Goal: Information Seeking & Learning: Compare options

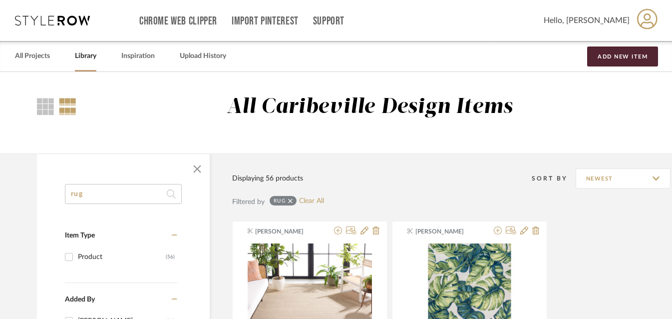
click at [99, 184] on input "rug" at bounding box center [123, 194] width 117 height 20
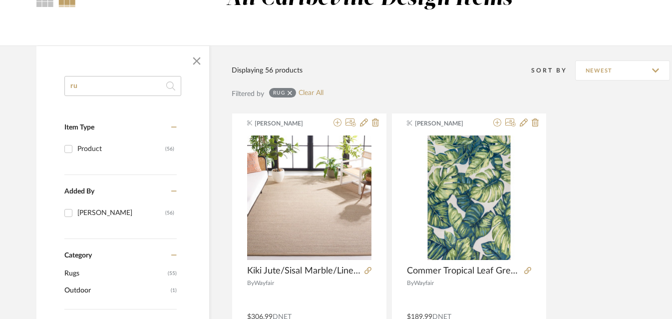
type input "r"
type input "seating"
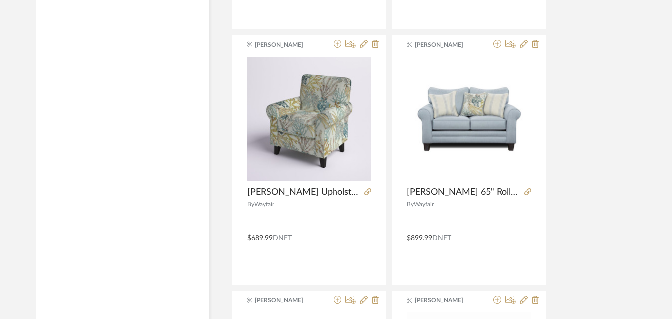
scroll to position [3251, 0]
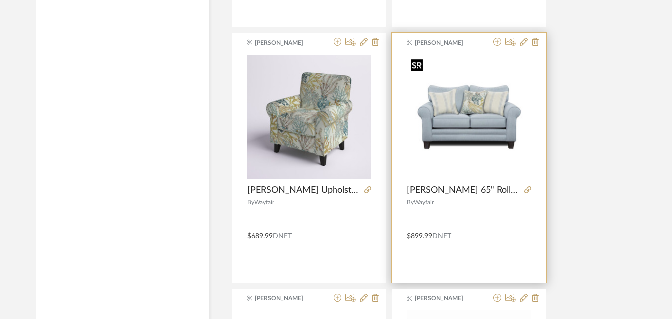
click at [476, 134] on img "0" at bounding box center [469, 117] width 124 height 124
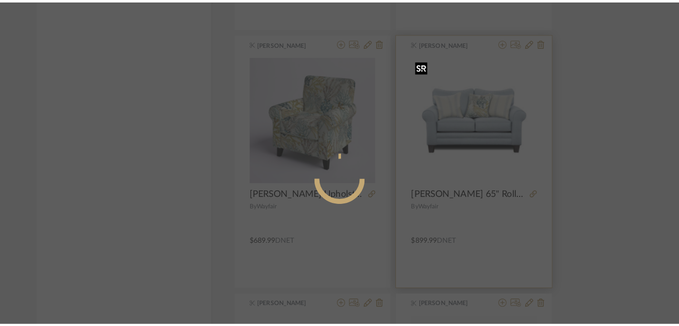
scroll to position [0, 0]
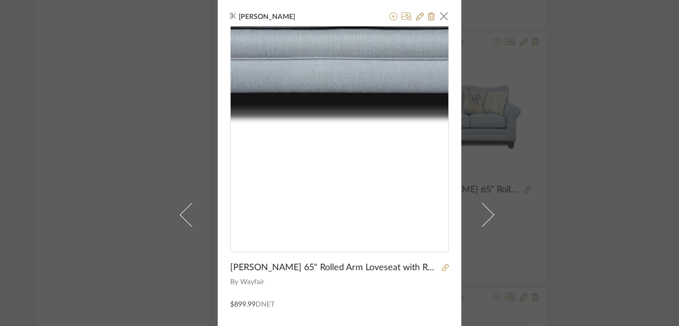
click at [333, 191] on img "0" at bounding box center [340, 135] width 218 height 218
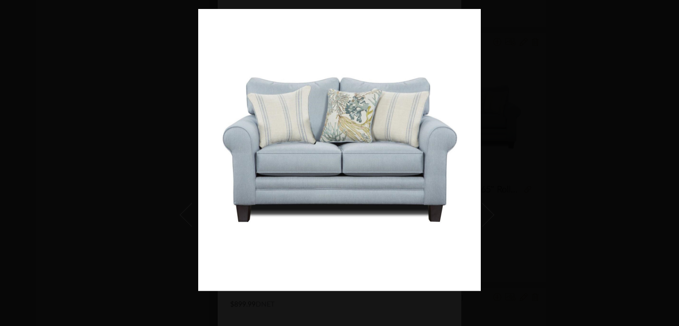
click at [533, 54] on div at bounding box center [537, 172] width 679 height 326
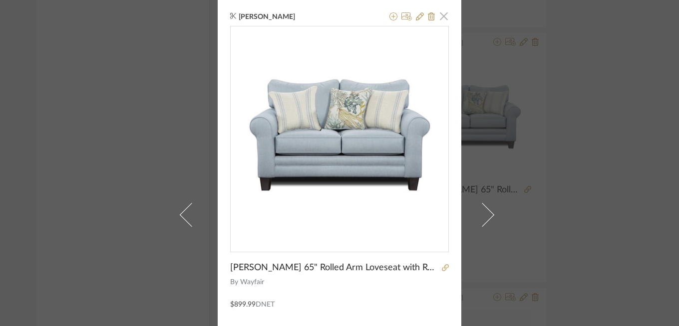
click at [444, 18] on span "button" at bounding box center [444, 16] width 20 height 20
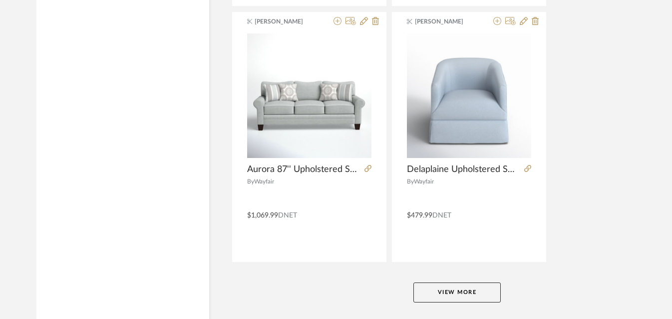
scroll to position [4598, 0]
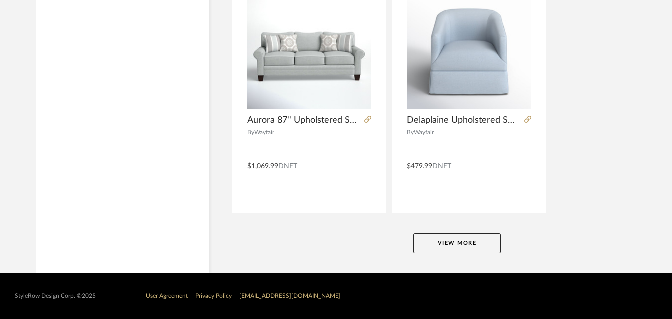
click at [452, 237] on button "View More" at bounding box center [456, 243] width 87 height 20
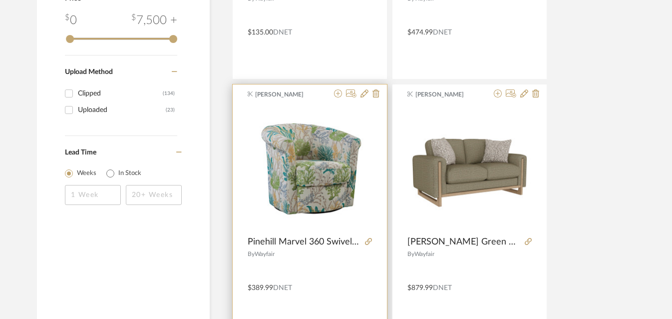
scroll to position [655, 0]
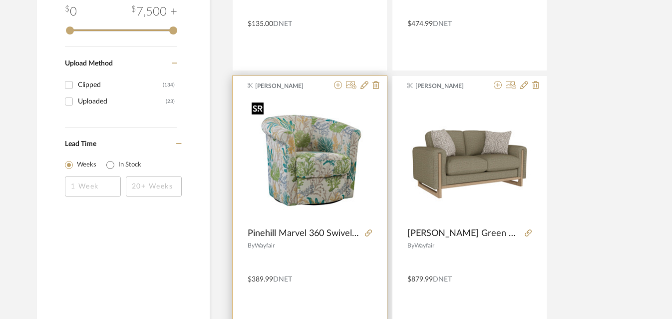
click at [310, 167] on img "0" at bounding box center [310, 160] width 124 height 124
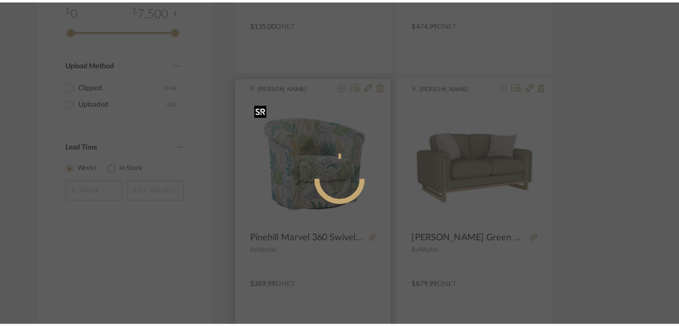
scroll to position [0, 0]
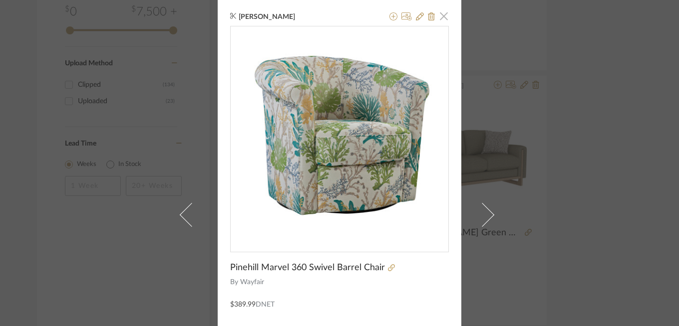
click at [441, 15] on span "button" at bounding box center [444, 16] width 20 height 20
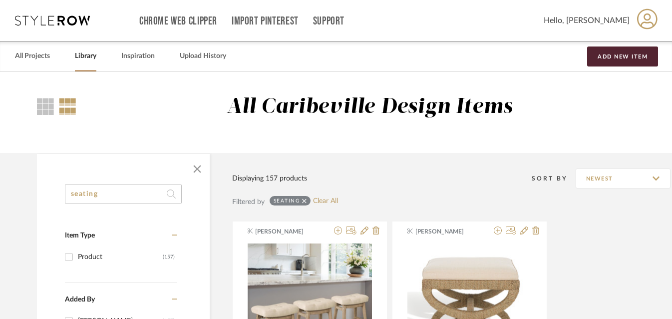
drag, startPoint x: 103, startPoint y: 190, endPoint x: 49, endPoint y: 187, distance: 54.0
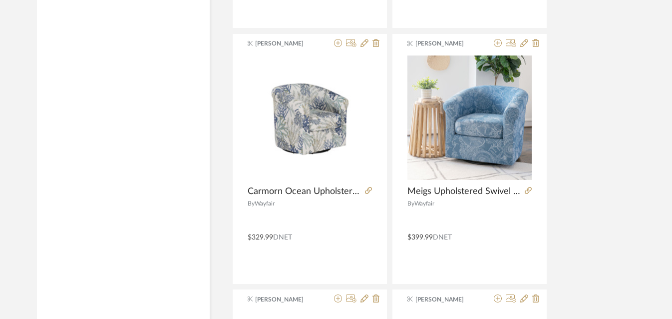
scroll to position [3505, 0]
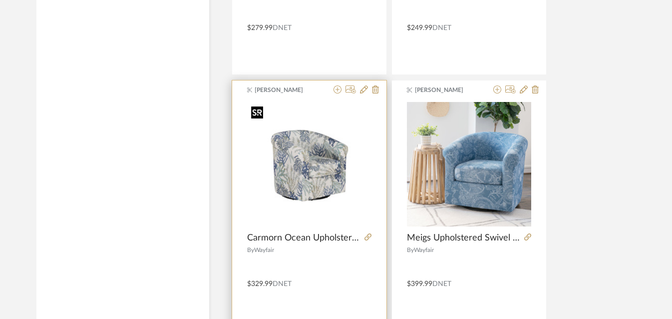
type input "swivel"
click at [312, 174] on img "0" at bounding box center [309, 164] width 124 height 124
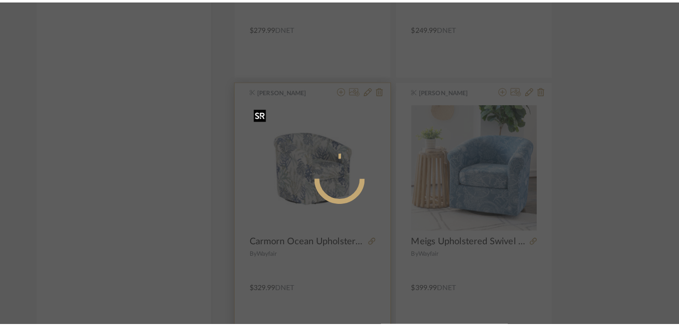
scroll to position [0, 0]
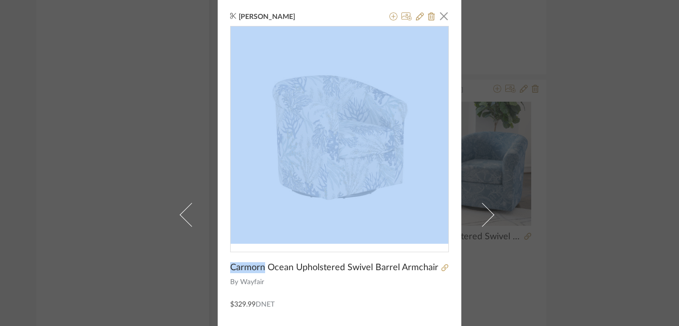
click at [305, 128] on img "0" at bounding box center [340, 135] width 218 height 218
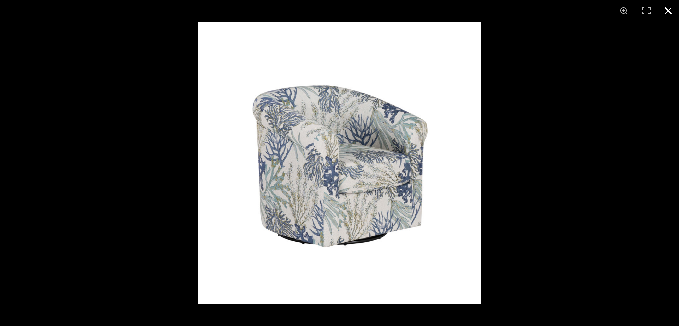
click at [109, 62] on div at bounding box center [339, 163] width 679 height 326
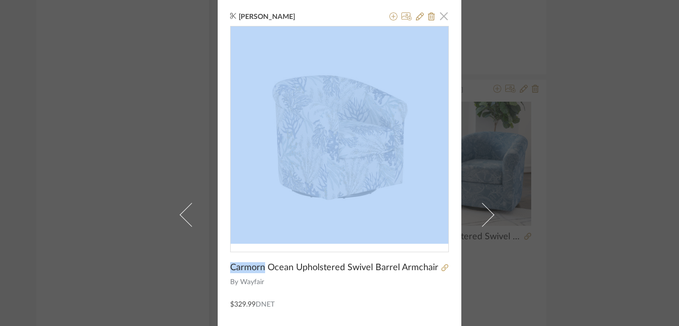
click at [437, 20] on span "button" at bounding box center [444, 16] width 20 height 20
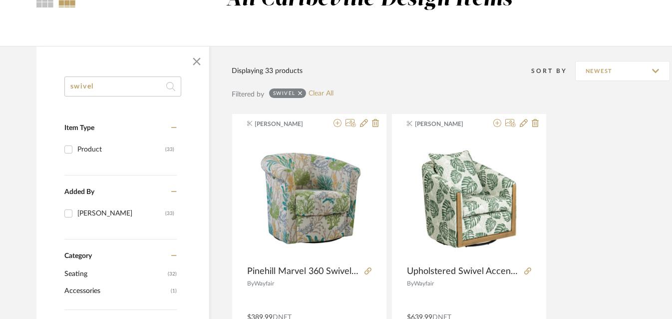
scroll to position [0, 0]
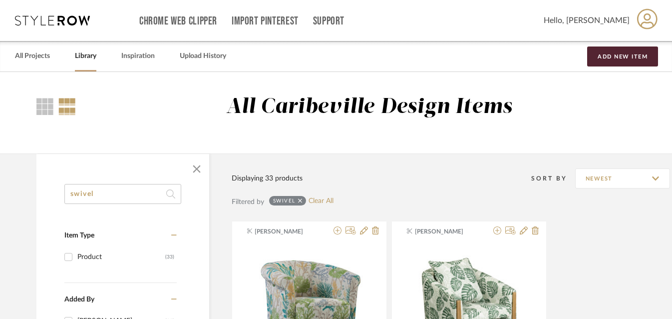
click at [144, 189] on input "swivel" at bounding box center [122, 194] width 117 height 20
drag, startPoint x: 138, startPoint y: 199, endPoint x: 44, endPoint y: 198, distance: 93.4
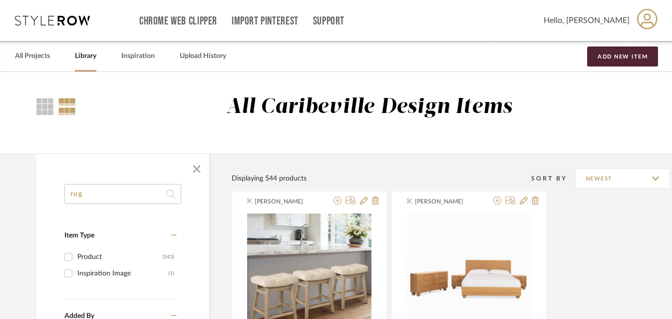
type input "rug"
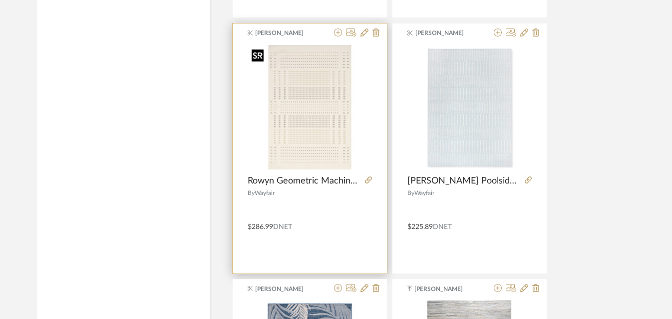
scroll to position [3002, 0]
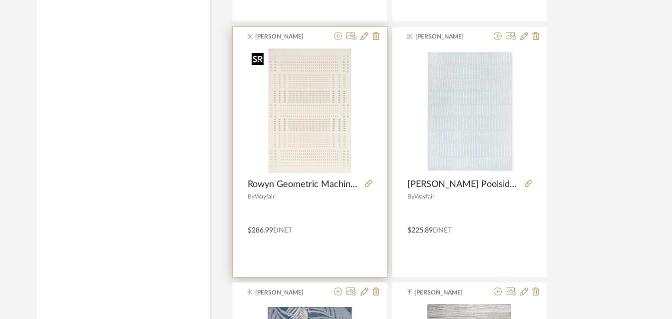
click at [313, 121] on img "0" at bounding box center [310, 110] width 124 height 124
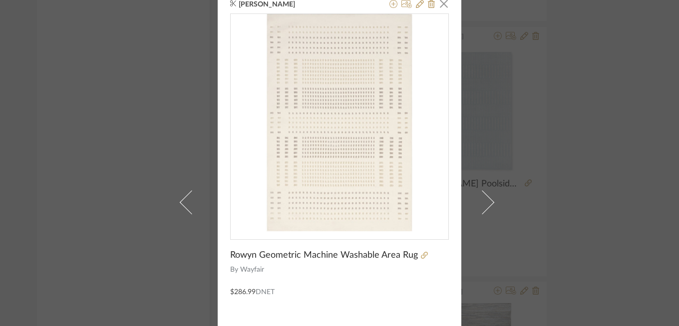
scroll to position [9, 0]
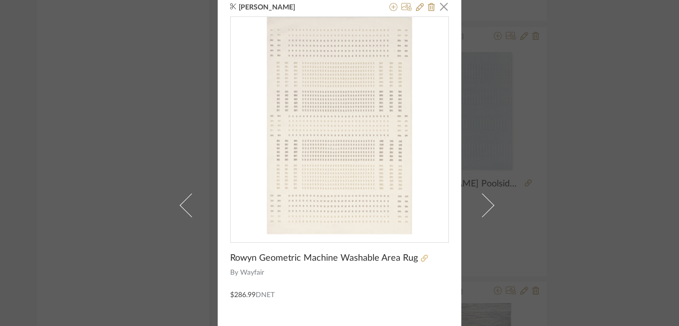
click at [421, 259] on icon at bounding box center [424, 258] width 7 height 7
